Goal: Find specific page/section: Find specific page/section

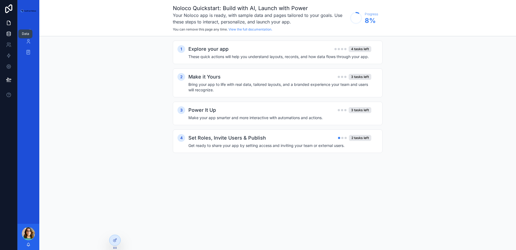
click at [7, 37] on link at bounding box center [8, 33] width 17 height 11
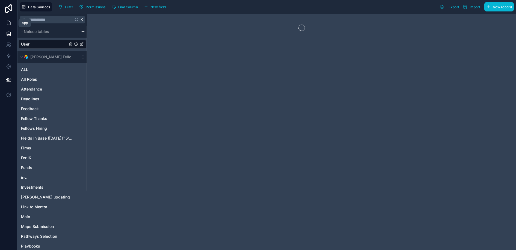
click at [7, 26] on link at bounding box center [8, 22] width 17 height 11
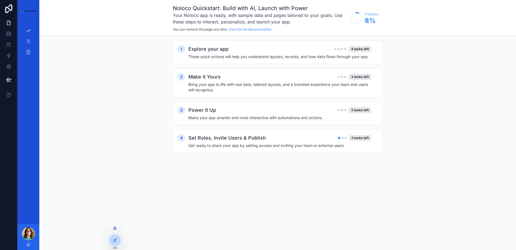
click at [114, 226] on icon at bounding box center [115, 228] width 4 height 4
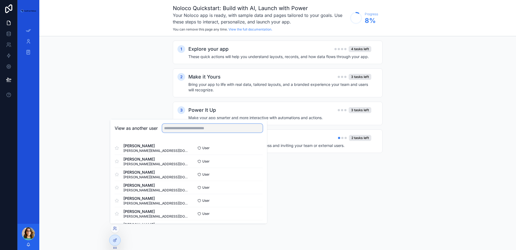
click at [211, 127] on input "text" at bounding box center [212, 128] width 100 height 9
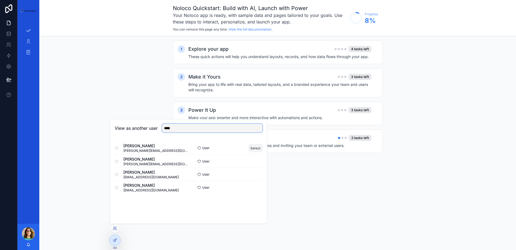
type input "****"
click at [254, 146] on button "Select" at bounding box center [255, 148] width 14 height 8
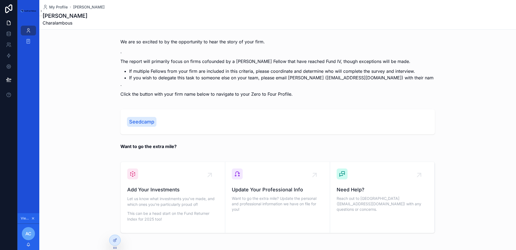
scroll to position [19, 0]
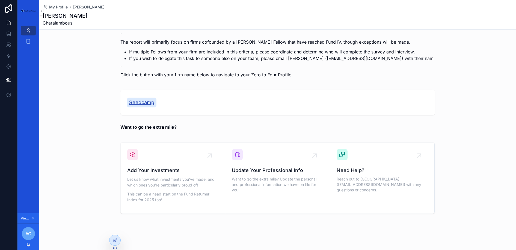
click at [140, 102] on span "Seedcamp" at bounding box center [141, 103] width 25 height 8
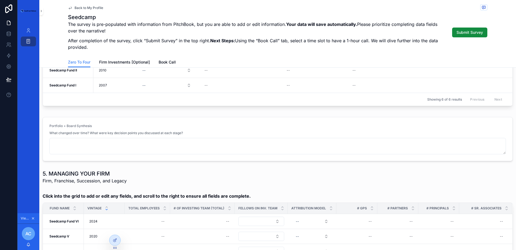
scroll to position [1586, 0]
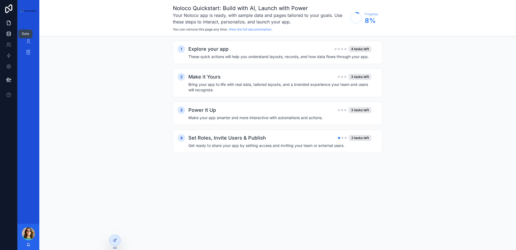
click at [11, 35] on icon at bounding box center [8, 33] width 5 height 5
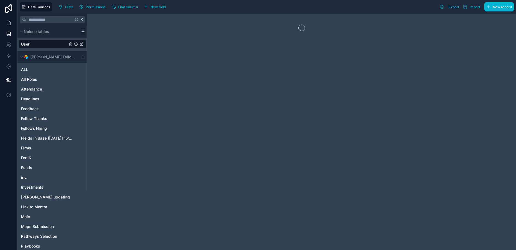
click at [6, 22] on icon at bounding box center [8, 22] width 5 height 5
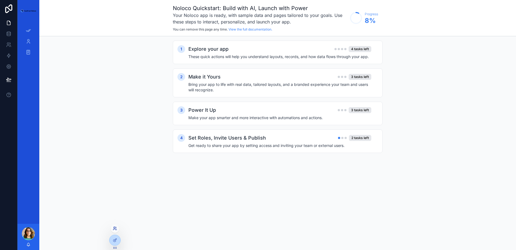
click at [115, 230] on icon at bounding box center [115, 228] width 4 height 4
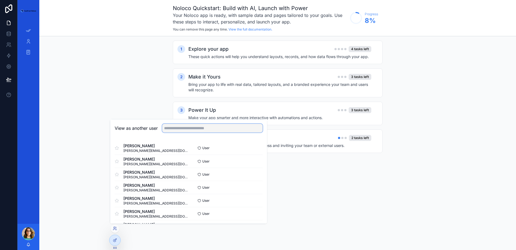
click at [203, 130] on input "text" at bounding box center [212, 128] width 100 height 9
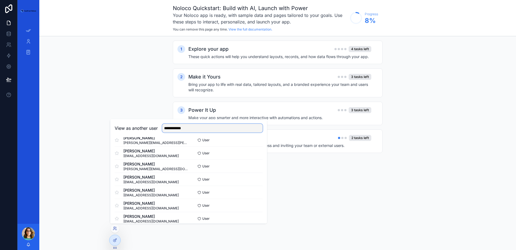
scroll to position [66, 0]
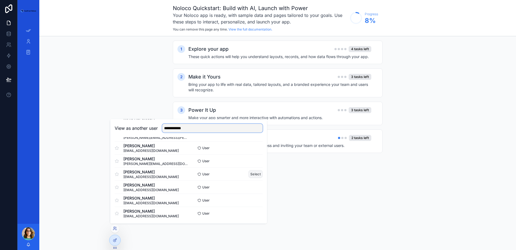
type input "**********"
click at [254, 175] on button "Select" at bounding box center [255, 174] width 14 height 8
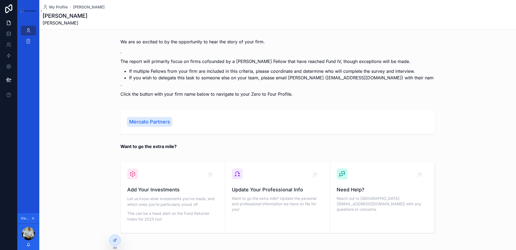
scroll to position [19, 0]
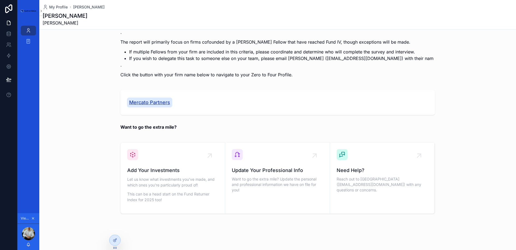
click at [147, 103] on span "Mercato Partners" at bounding box center [149, 103] width 41 height 8
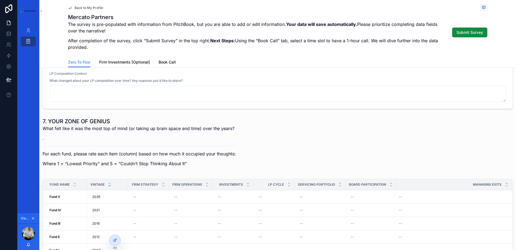
scroll to position [1883, 0]
